Goal: Task Accomplishment & Management: Manage account settings

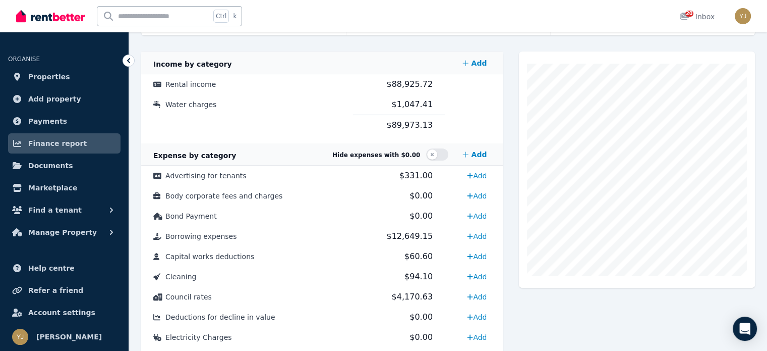
scroll to position [202, 0]
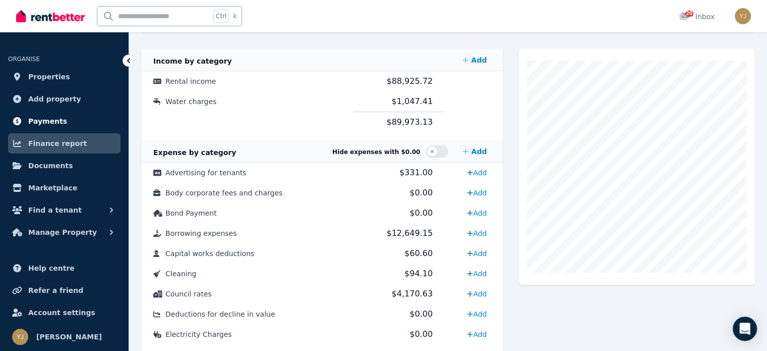
click at [73, 130] on link "Payments" at bounding box center [64, 121] width 113 height 20
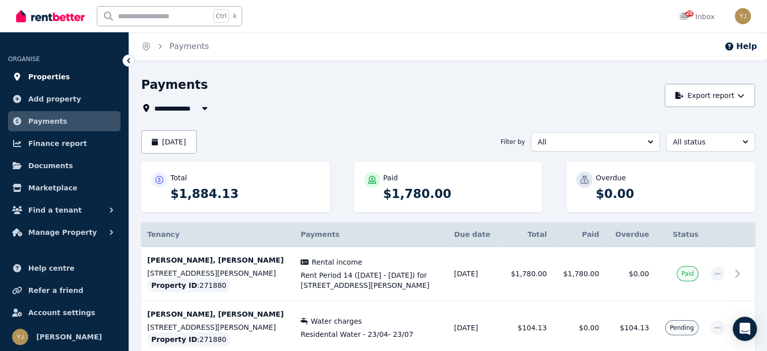
click at [81, 82] on link "Properties" at bounding box center [64, 77] width 113 height 20
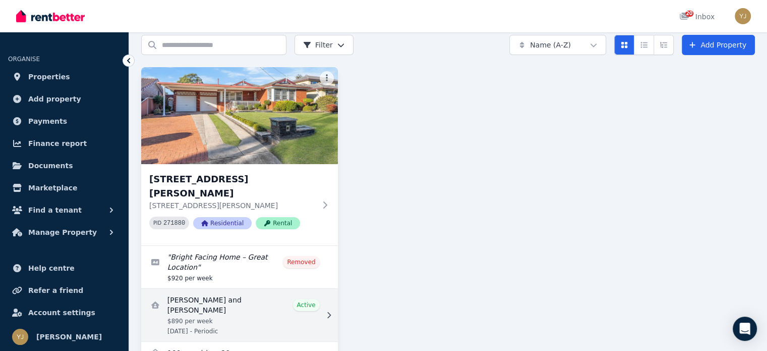
scroll to position [52, 0]
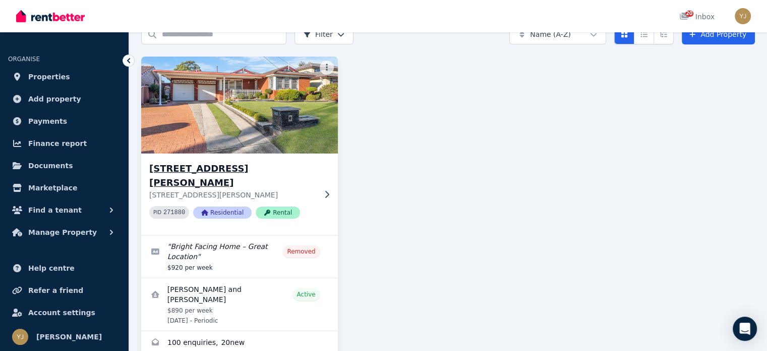
click at [186, 190] on p "[STREET_ADDRESS][PERSON_NAME]" at bounding box center [232, 195] width 166 height 10
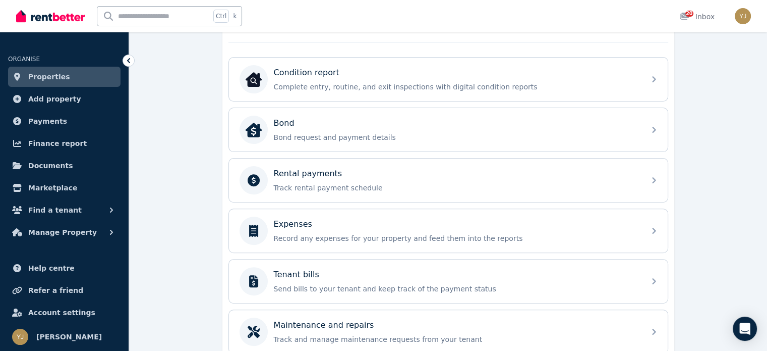
scroll to position [353, 0]
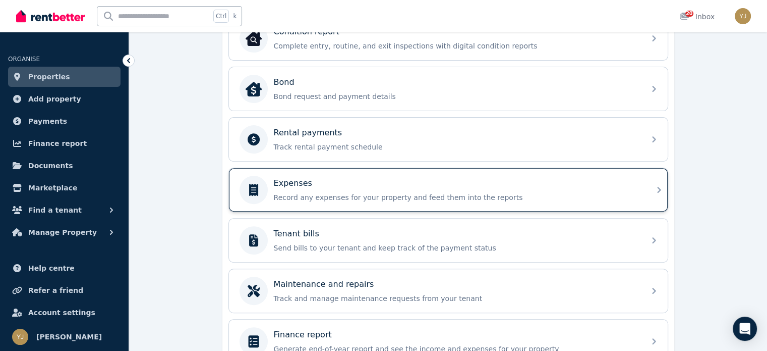
click at [353, 199] on div "Expenses Record any expenses for your property and feed them into the reports" at bounding box center [440, 190] width 400 height 28
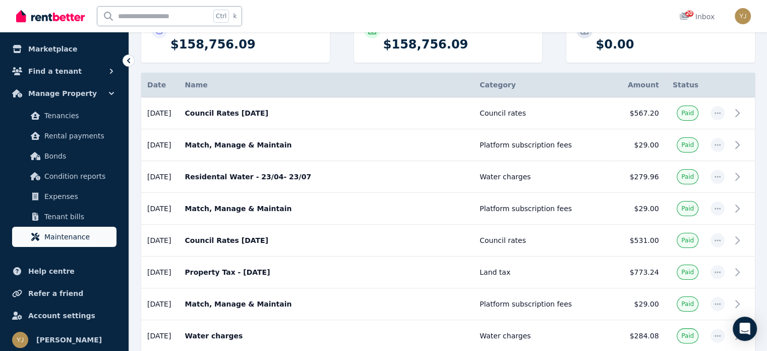
scroll to position [141, 0]
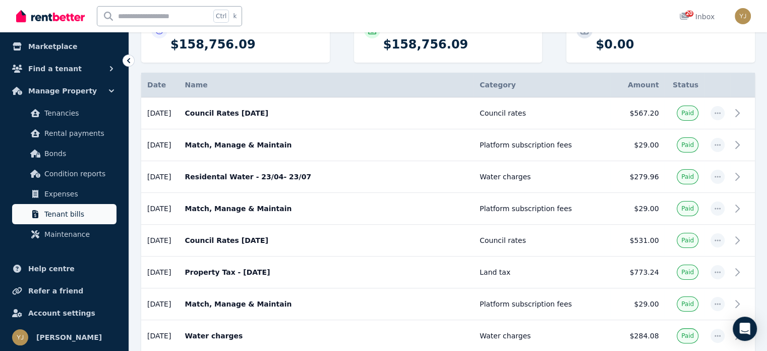
click at [70, 215] on span "Tenant bills" at bounding box center [78, 214] width 68 height 12
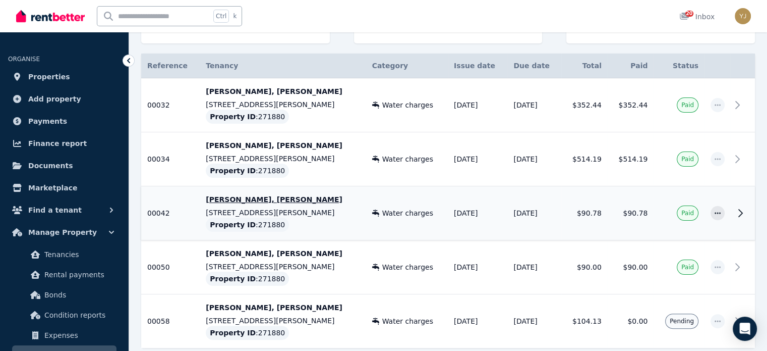
scroll to position [219, 0]
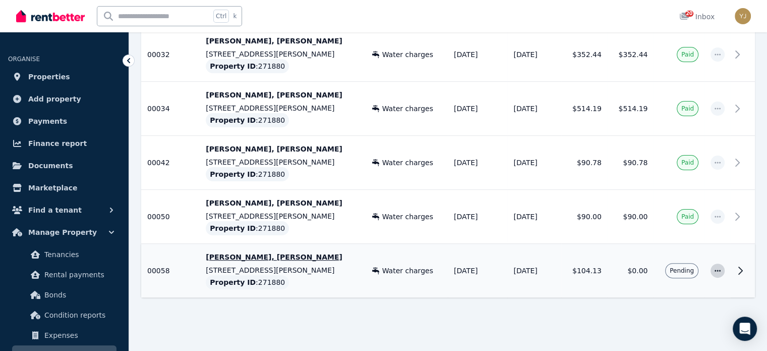
click at [717, 268] on icon "button" at bounding box center [718, 270] width 8 height 7
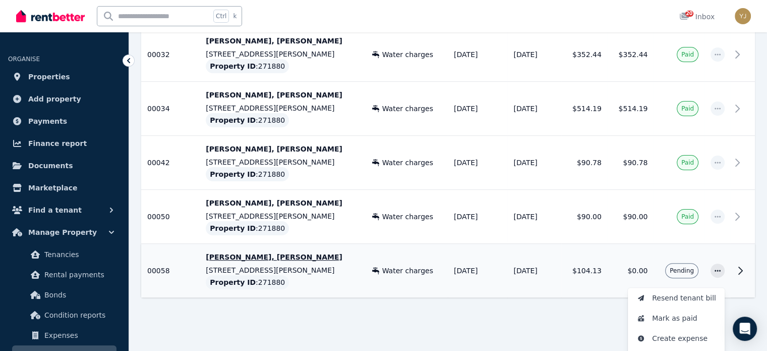
click at [638, 262] on td "$0.00" at bounding box center [631, 271] width 46 height 54
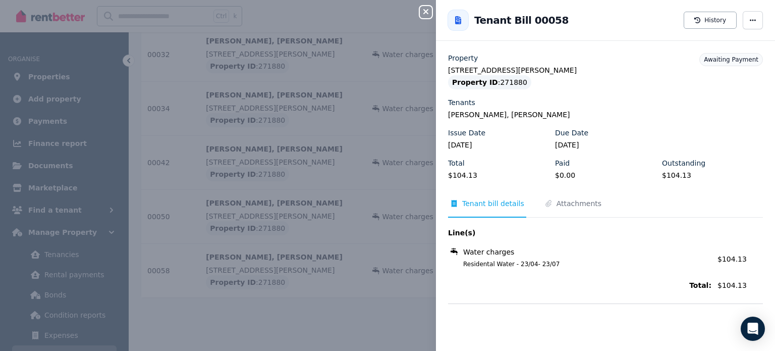
click at [364, 152] on div "Close panel Back to Tenant Bill 00058 History Property [STREET_ADDRESS][PERSON_…" at bounding box center [387, 175] width 775 height 351
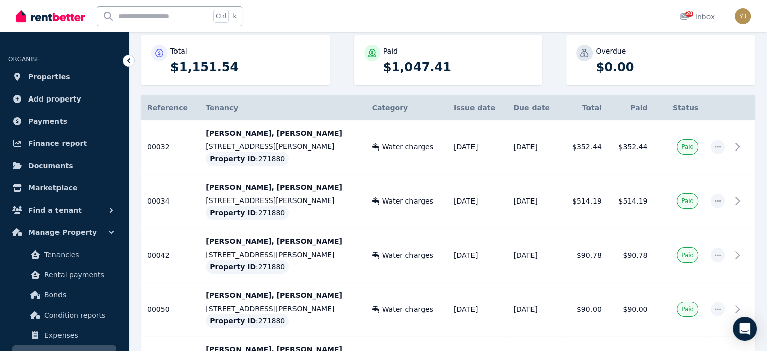
scroll to position [68, 0]
